Goal: Navigation & Orientation: Find specific page/section

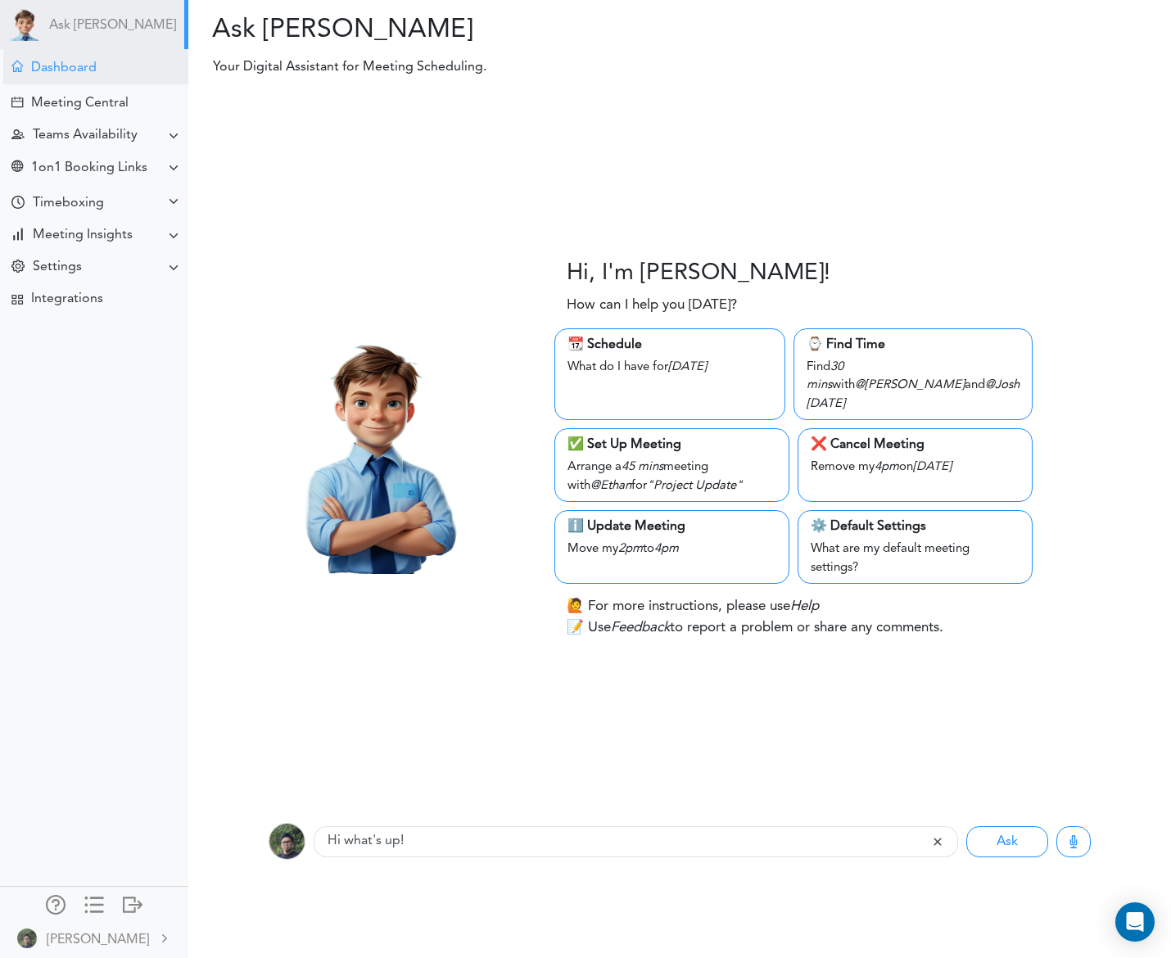
click at [90, 59] on div "Dashboard" at bounding box center [95, 66] width 185 height 35
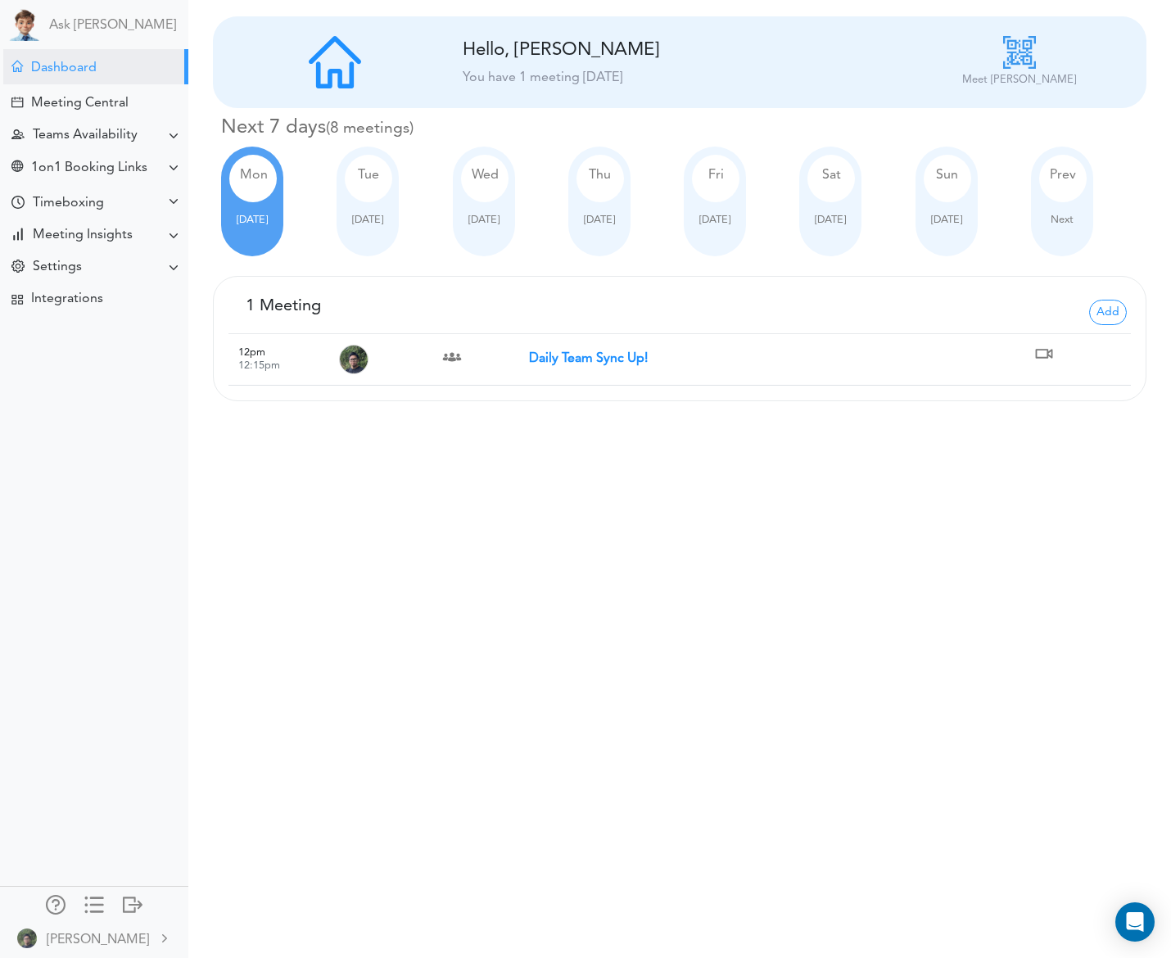
drag, startPoint x: 573, startPoint y: 356, endPoint x: 514, endPoint y: 410, distance: 80.6
click at [573, 360] on strong "Daily Team Sync Up!" at bounding box center [588, 358] width 119 height 13
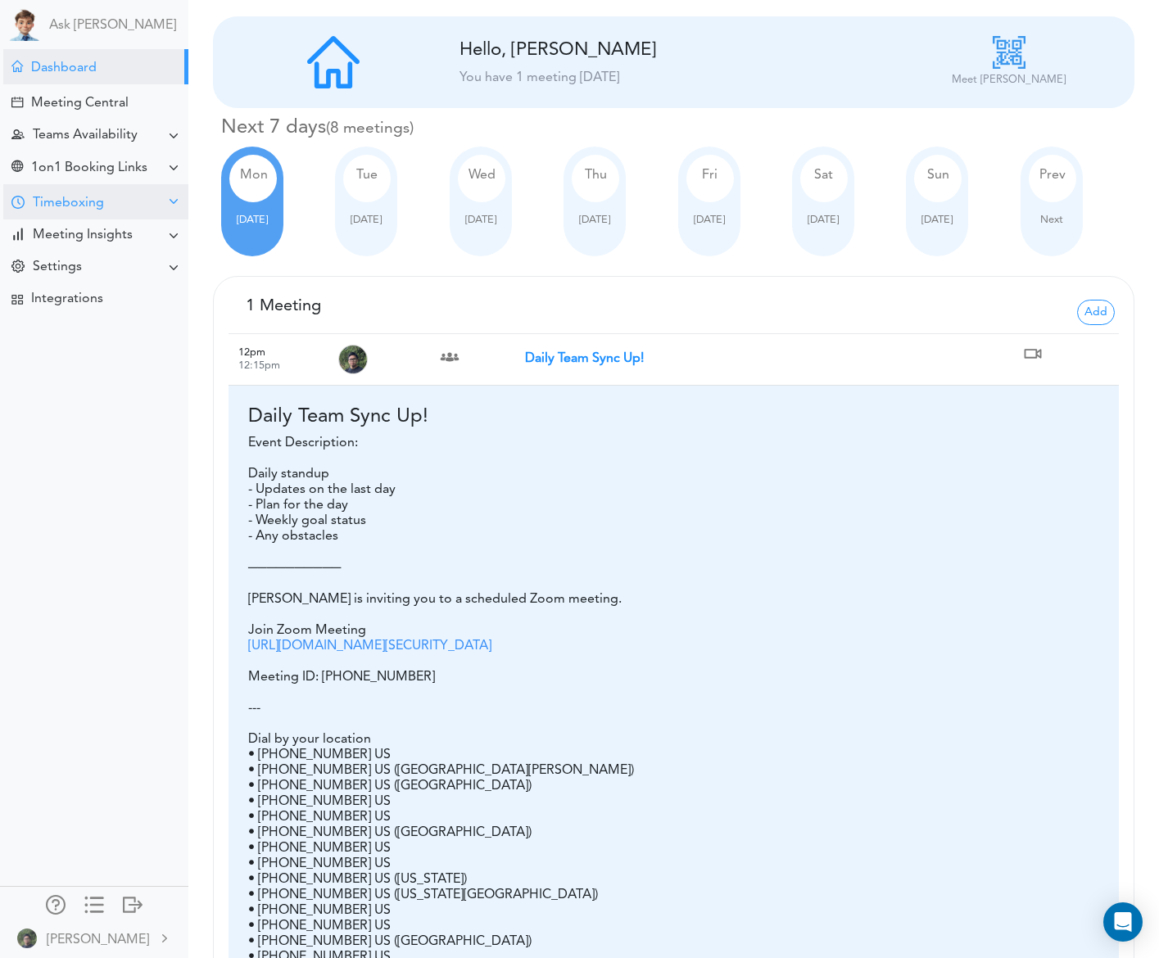
click at [111, 202] on div "Timeboxing" at bounding box center [95, 201] width 185 height 35
